Goal: Contribute content: Add original content to the website for others to see

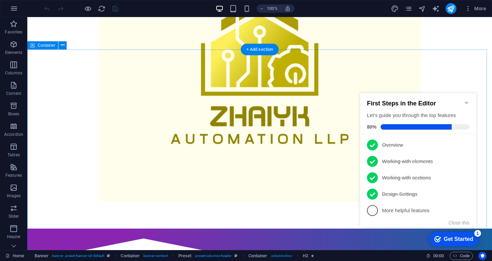
scroll to position [307, 0]
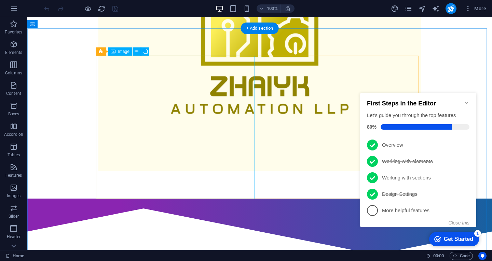
select select "%"
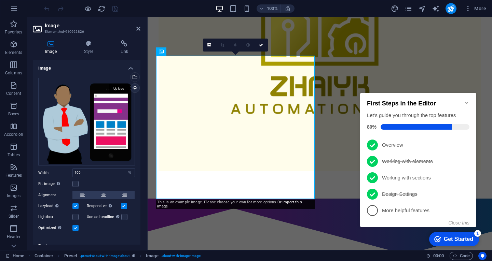
click at [133, 89] on div "Upload" at bounding box center [134, 89] width 10 height 10
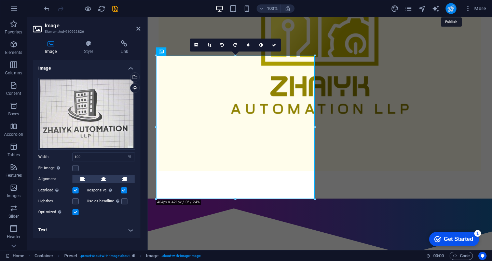
click at [450, 8] on icon "publish" at bounding box center [451, 9] width 8 height 8
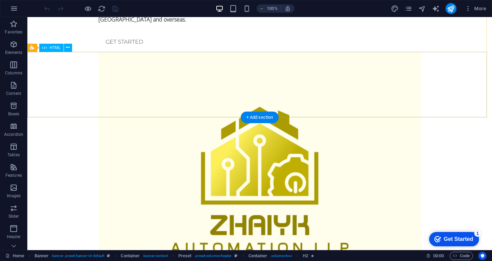
scroll to position [239, 0]
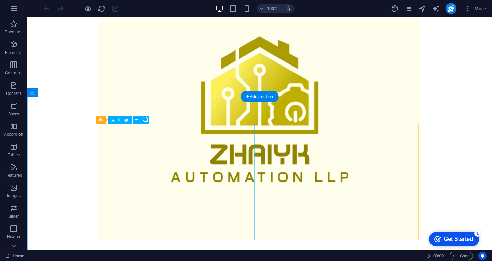
select select "%"
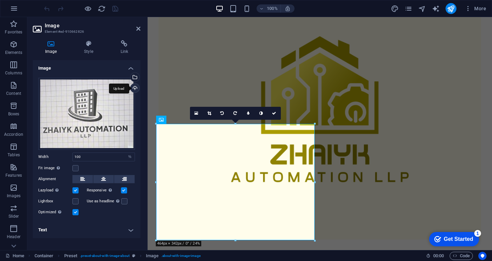
click at [132, 87] on div "Upload" at bounding box center [134, 89] width 10 height 10
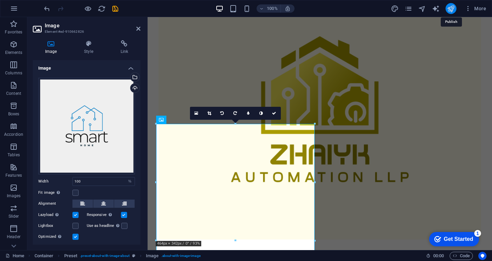
click at [448, 6] on icon "publish" at bounding box center [451, 9] width 8 height 8
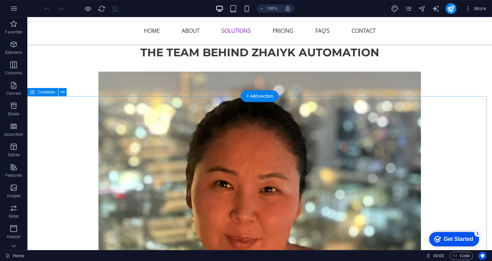
scroll to position [1093, 0]
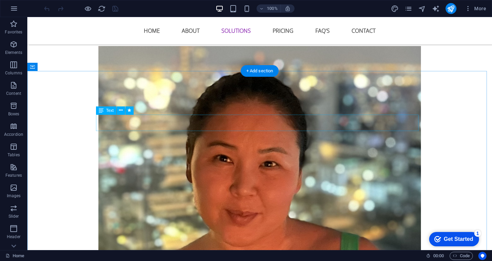
drag, startPoint x: 130, startPoint y: 124, endPoint x: 158, endPoint y: 141, distance: 32.0
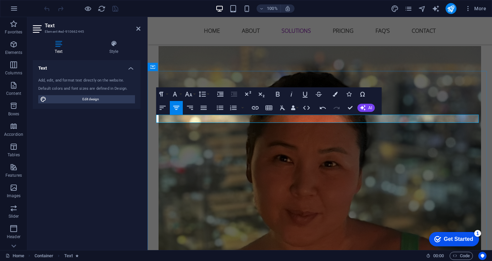
click at [453, 7] on icon "publish" at bounding box center [451, 9] width 8 height 8
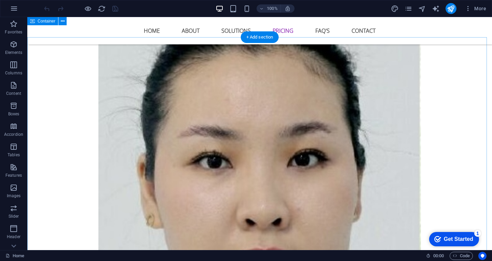
scroll to position [1742, 0]
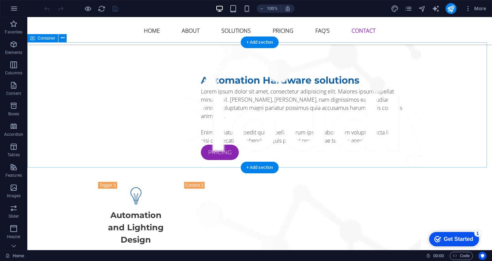
scroll to position [2869, 0]
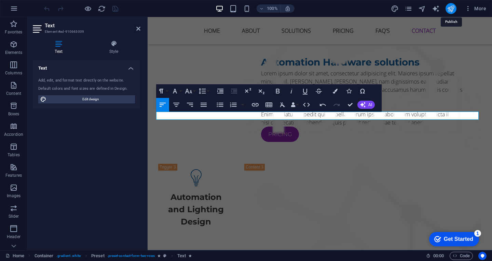
click at [452, 6] on icon "publish" at bounding box center [451, 9] width 8 height 8
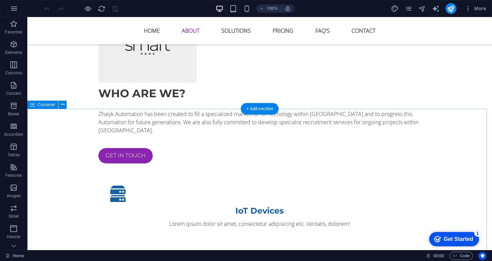
scroll to position [581, 0]
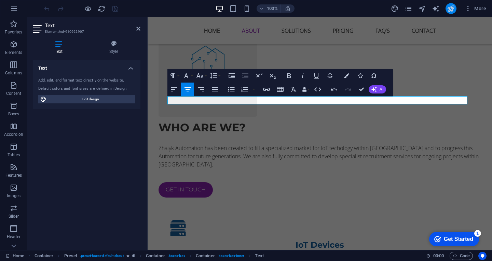
click at [452, 12] on button "publish" at bounding box center [450, 8] width 11 height 11
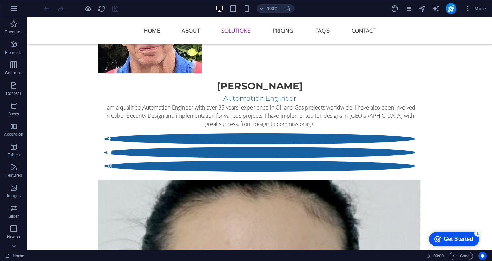
scroll to position [1708, 0]
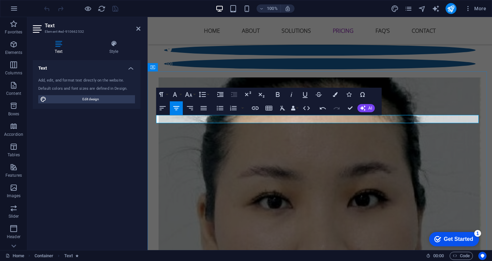
click at [451, 8] on icon "publish" at bounding box center [451, 9] width 8 height 8
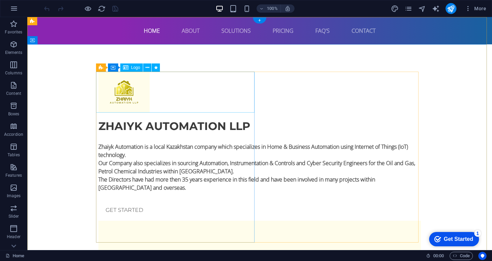
click at [130, 84] on div at bounding box center [259, 92] width 322 height 41
select select "px"
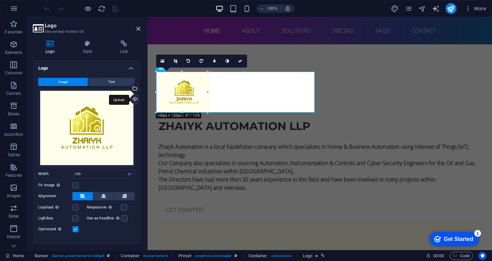
click at [133, 96] on div "Upload" at bounding box center [134, 100] width 10 height 10
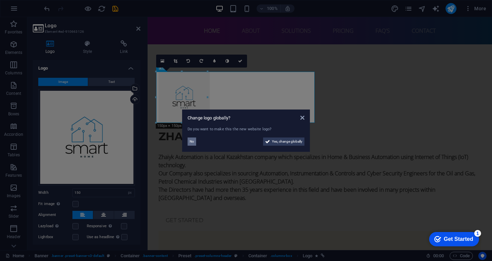
click at [191, 142] on span "No" at bounding box center [192, 142] width 4 height 8
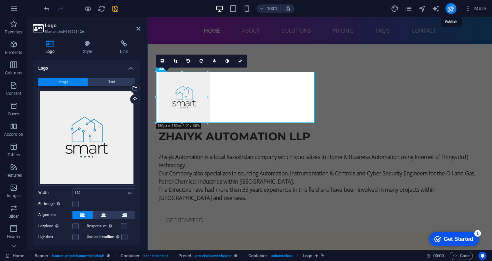
click at [448, 12] on icon "publish" at bounding box center [451, 9] width 8 height 8
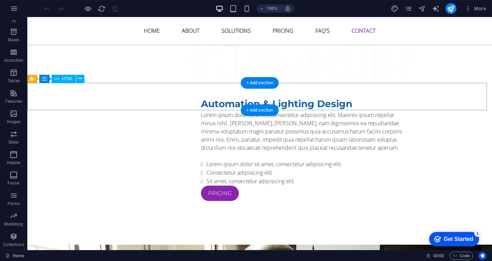
scroll to position [3112, 0]
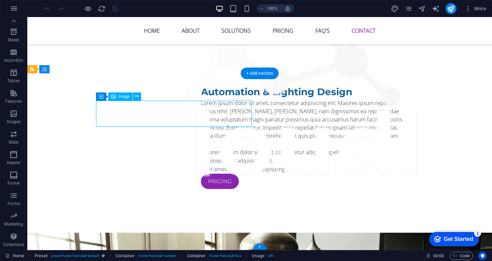
select select "px"
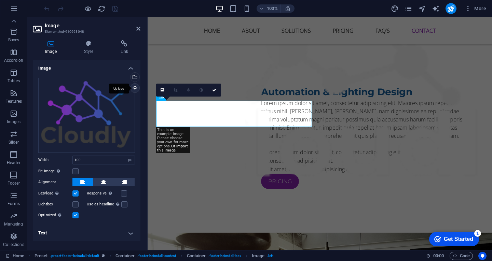
click at [133, 90] on div "Upload" at bounding box center [134, 89] width 10 height 10
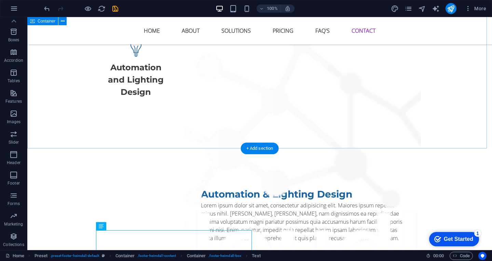
scroll to position [3112, 0]
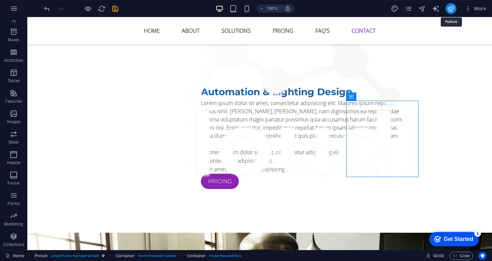
click at [451, 10] on icon "publish" at bounding box center [451, 9] width 8 height 8
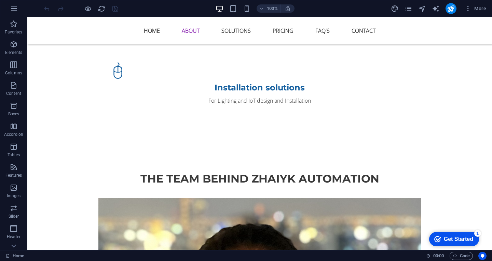
scroll to position [956, 0]
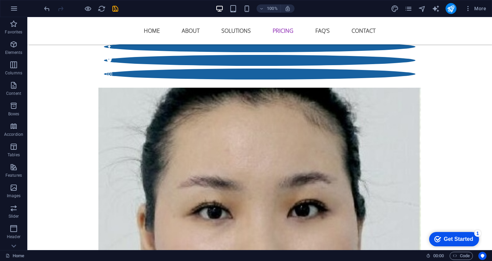
scroll to position [1776, 0]
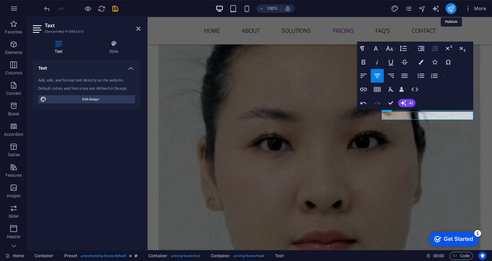
click at [451, 11] on icon "publish" at bounding box center [451, 9] width 8 height 8
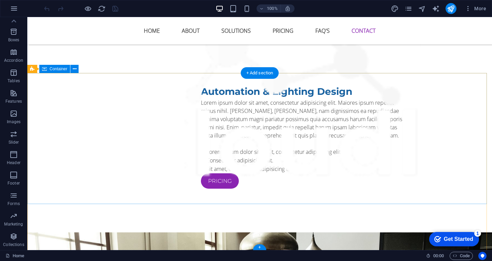
scroll to position [3113, 0]
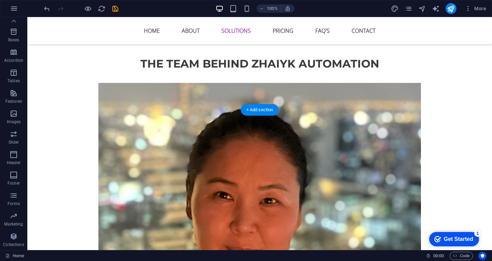
scroll to position [1063, 0]
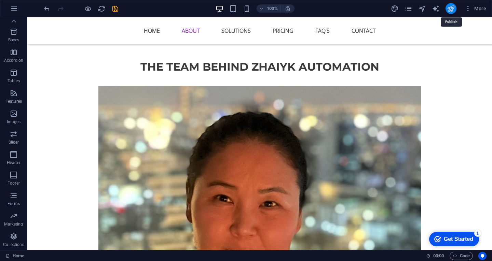
click at [453, 8] on icon "publish" at bounding box center [451, 9] width 8 height 8
